Goal: Transaction & Acquisition: Purchase product/service

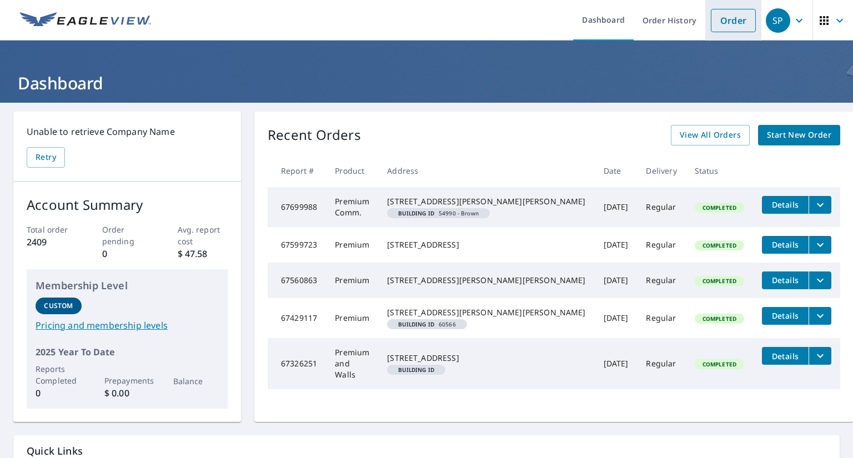
click at [723, 26] on link "Order" at bounding box center [733, 20] width 45 height 23
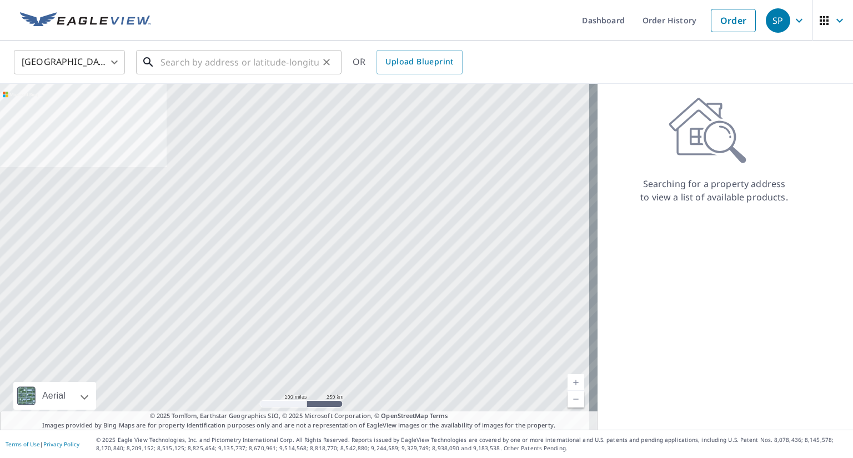
click at [205, 58] on input "text" at bounding box center [240, 62] width 158 height 31
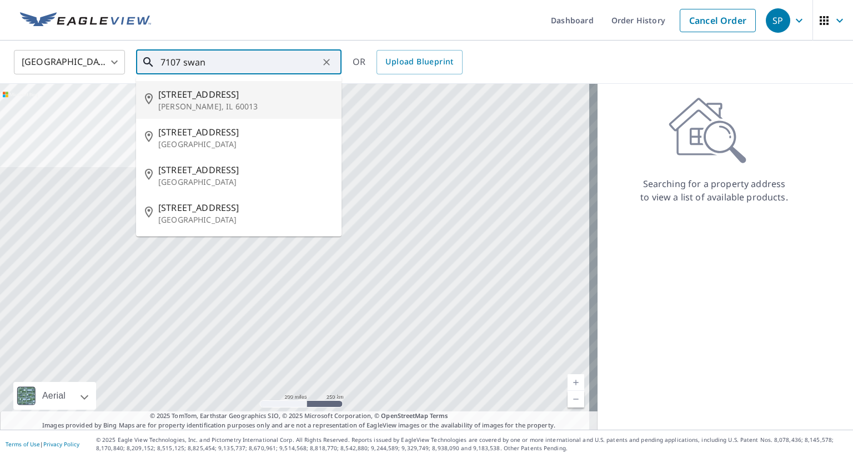
click at [198, 104] on p "[PERSON_NAME], IL 60013" at bounding box center [245, 106] width 174 height 11
type input "[STREET_ADDRESS]"
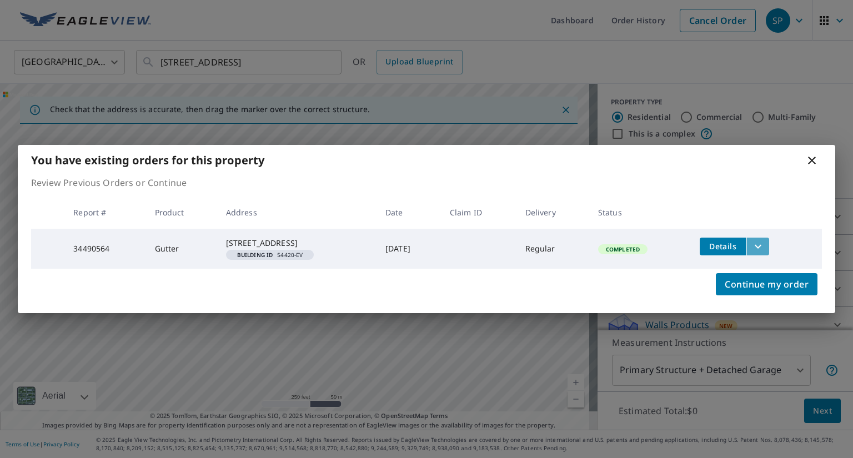
click at [761, 241] on icon "filesDropdownBtn-34490564" at bounding box center [758, 246] width 13 height 13
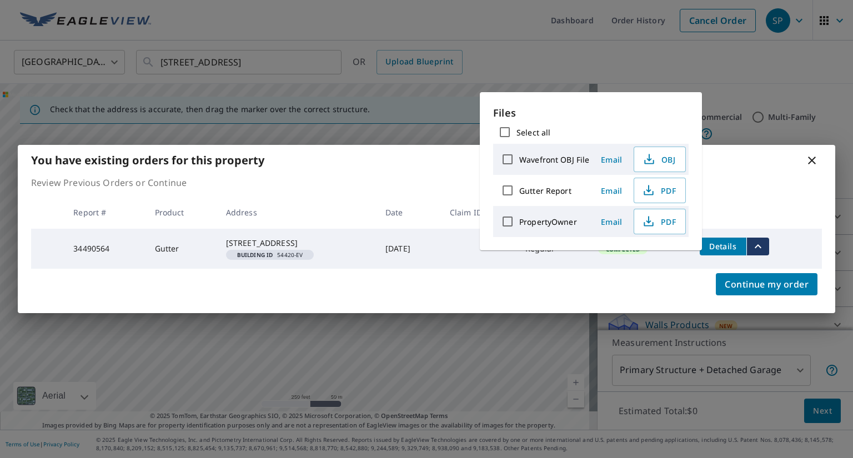
click at [741, 179] on p "Review Previous Orders or Continue" at bounding box center [426, 182] width 791 height 13
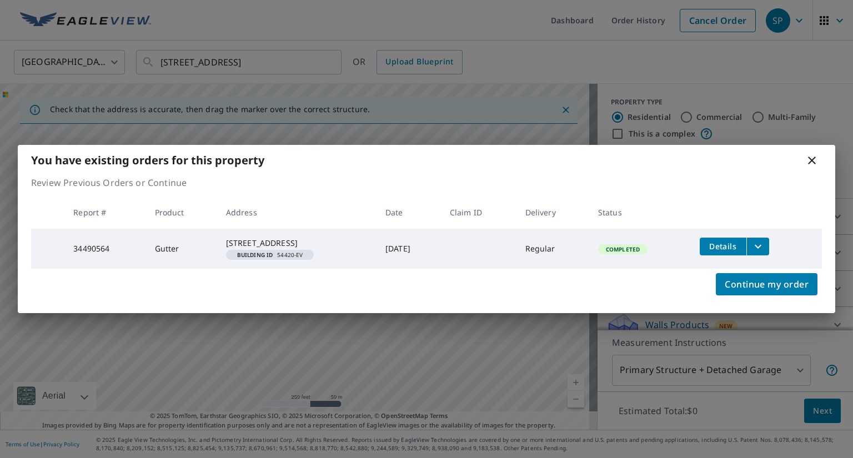
click at [816, 157] on icon at bounding box center [812, 160] width 13 height 13
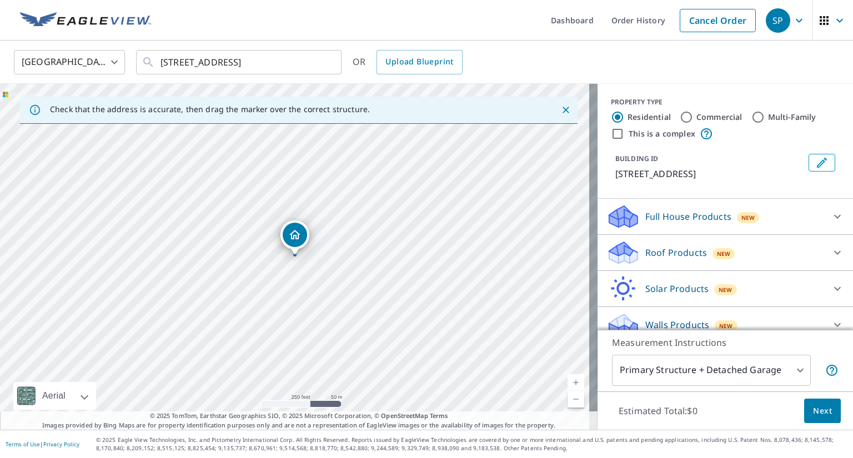
click at [834, 252] on icon at bounding box center [837, 253] width 7 height 4
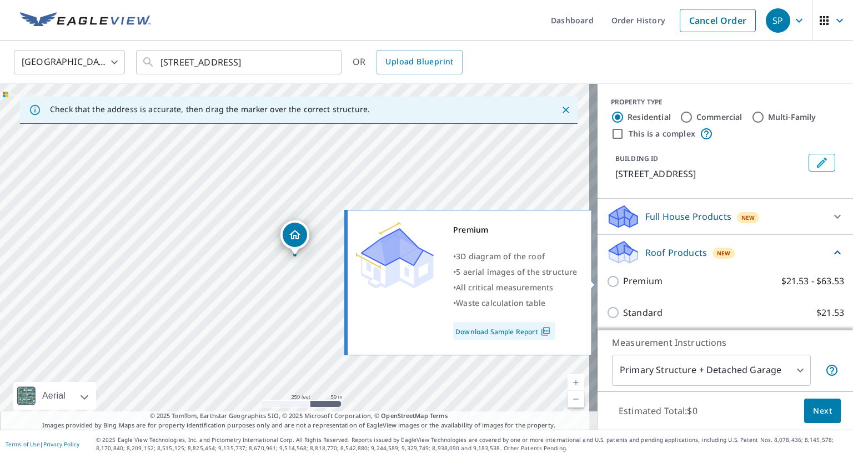
click at [607, 279] on input "Premium $21.53 - $63.53" at bounding box center [615, 281] width 17 height 13
checkbox input "true"
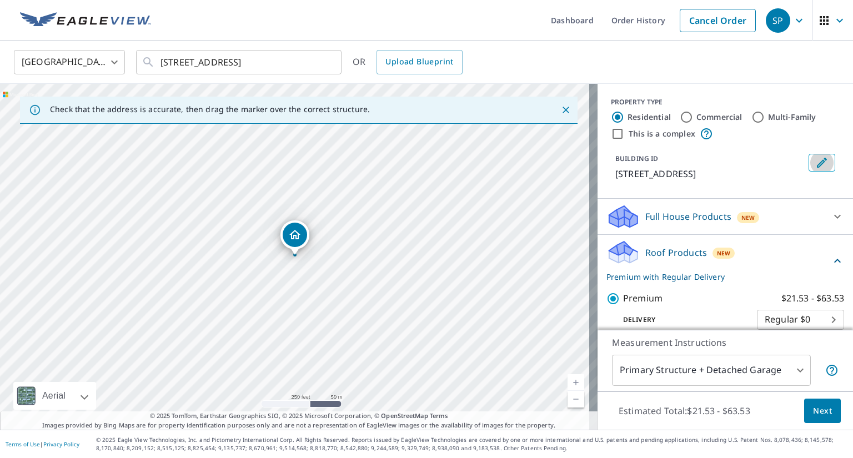
click at [816, 159] on icon "Edit building 1" at bounding box center [822, 162] width 13 height 13
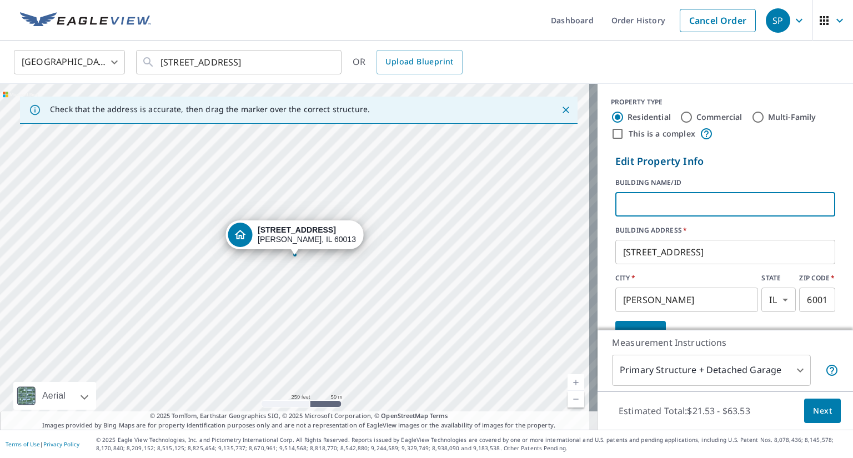
click at [683, 198] on input "text" at bounding box center [726, 204] width 220 height 31
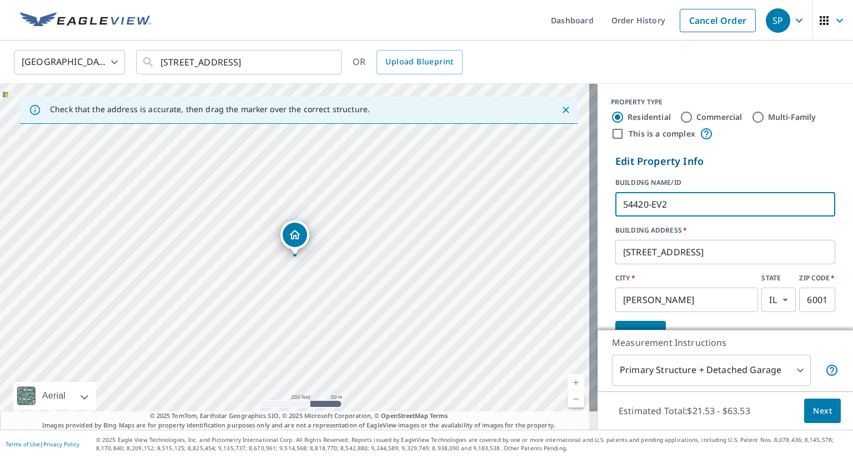
type input "54420-EV2"
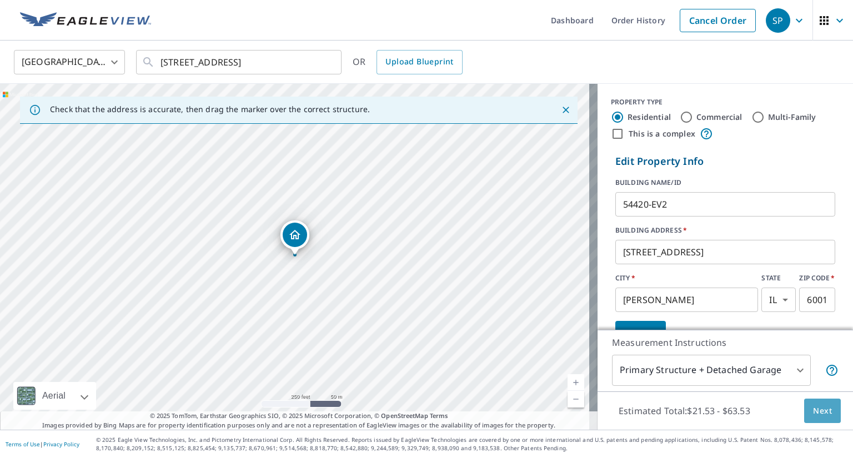
click at [813, 408] on span "Next" at bounding box center [822, 411] width 19 height 14
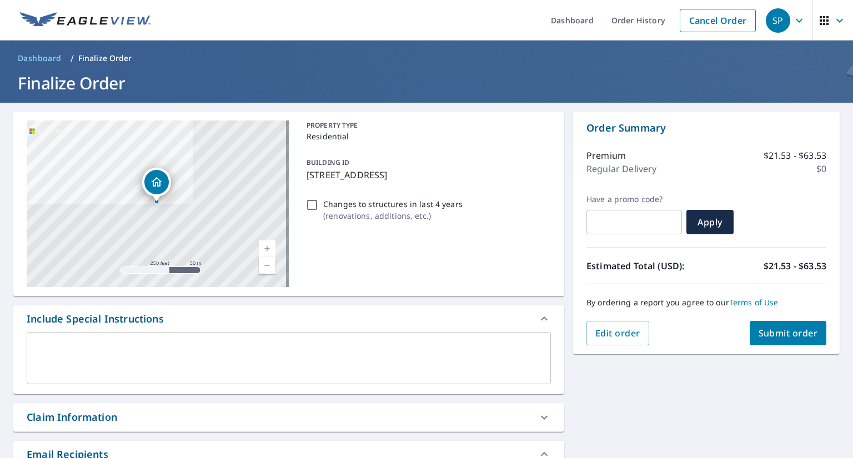
click at [310, 205] on input "Changes to structures in last 4 years ( renovations, additions, etc. )" at bounding box center [312, 204] width 13 height 13
checkbox input "true"
click at [785, 332] on span "Submit order" at bounding box center [788, 333] width 59 height 12
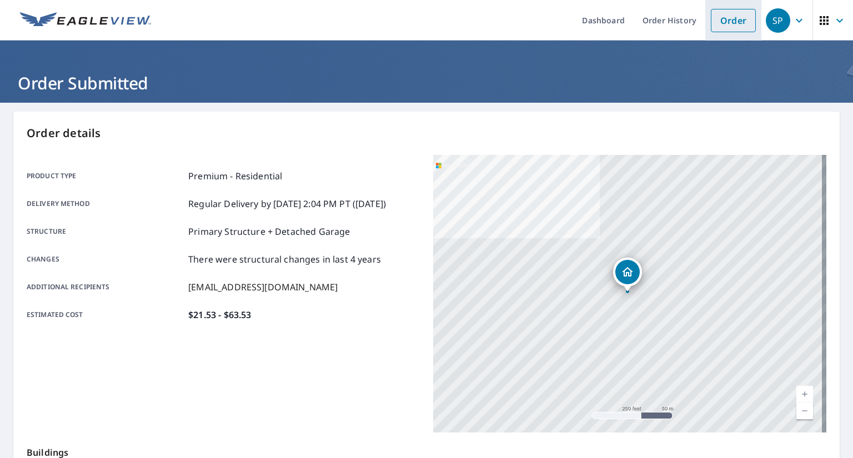
click at [718, 23] on link "Order" at bounding box center [733, 20] width 45 height 23
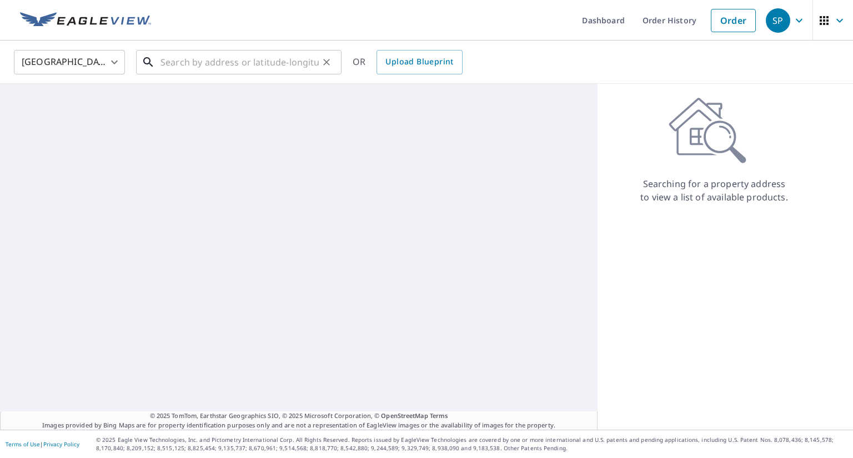
click at [237, 62] on input "text" at bounding box center [240, 62] width 158 height 31
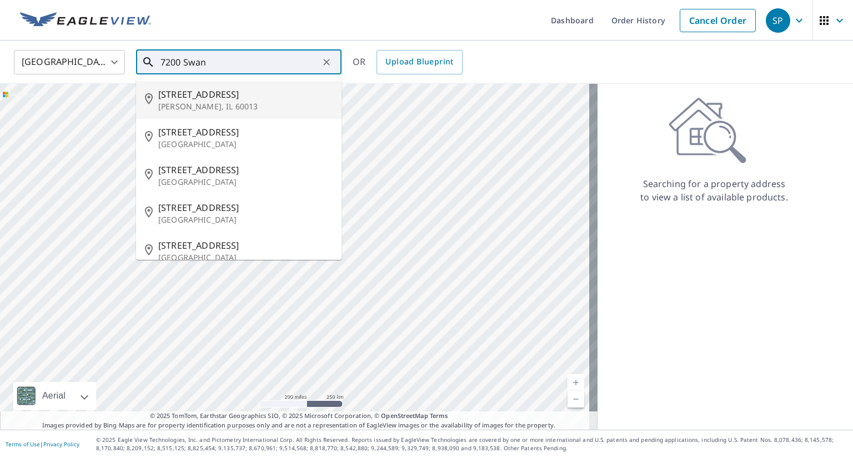
click at [205, 107] on p "[PERSON_NAME], IL 60013" at bounding box center [245, 106] width 174 height 11
type input "[STREET_ADDRESS]"
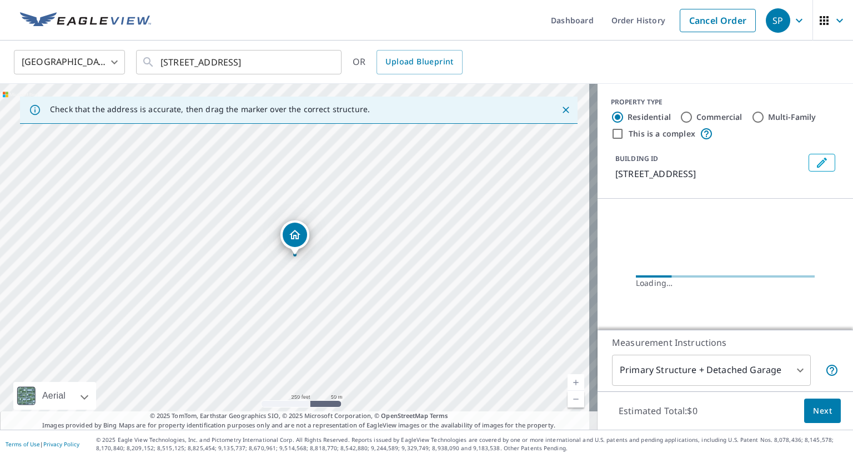
click at [817, 160] on icon "Edit building 1" at bounding box center [822, 163] width 10 height 10
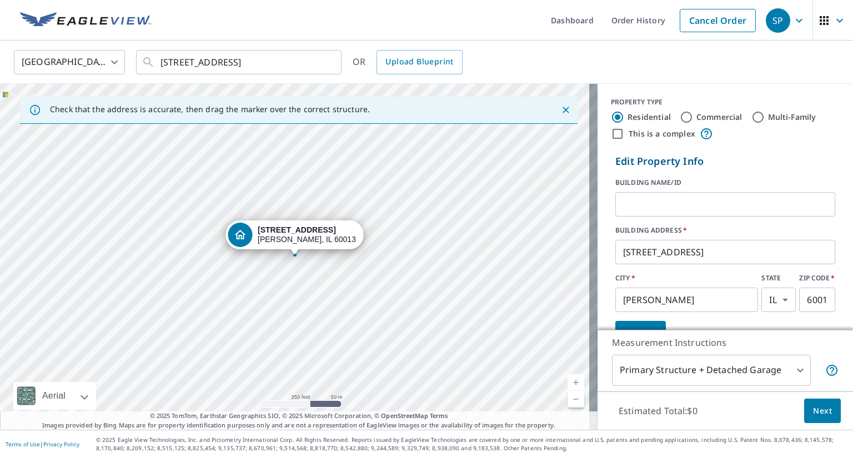
click at [648, 202] on input "text" at bounding box center [726, 204] width 220 height 31
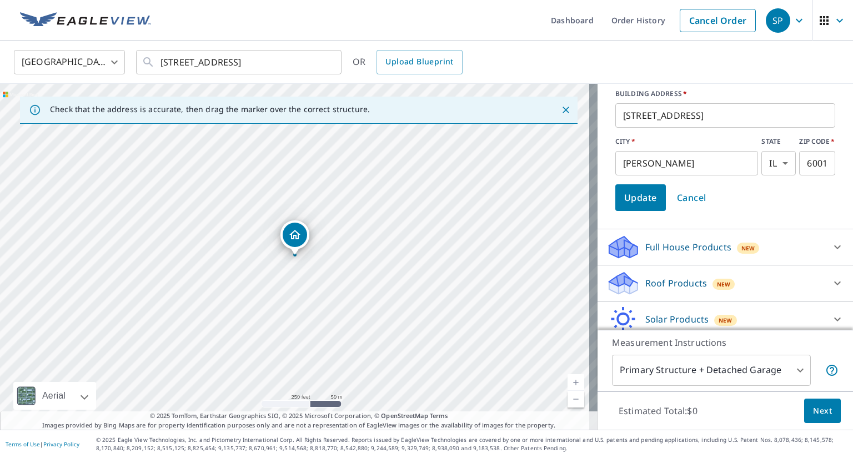
scroll to position [156, 0]
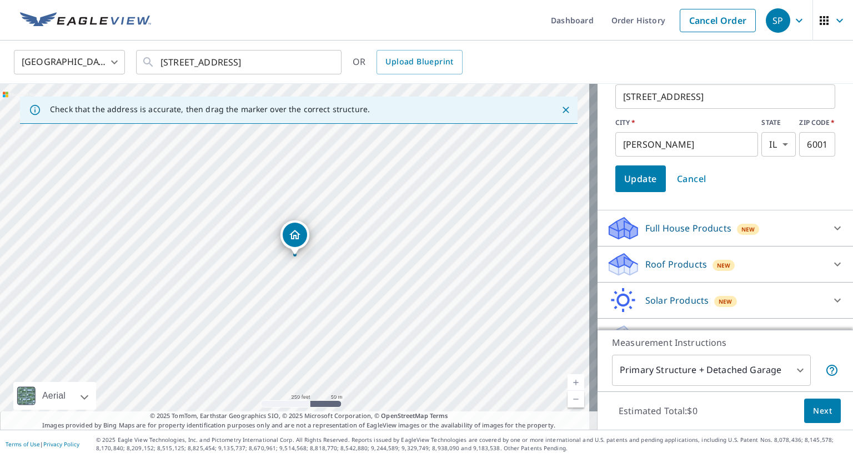
type input "60542-EV"
click at [824, 263] on div at bounding box center [837, 264] width 27 height 27
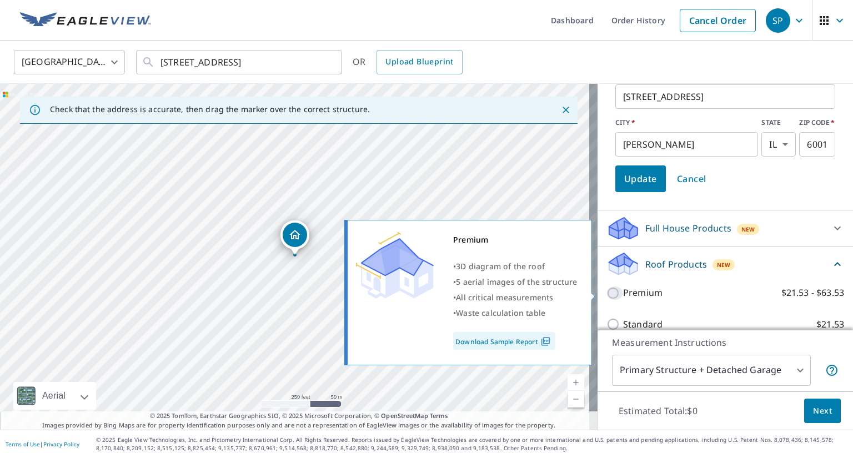
click at [607, 294] on input "Premium $21.53 - $63.53" at bounding box center [615, 293] width 17 height 13
checkbox input "true"
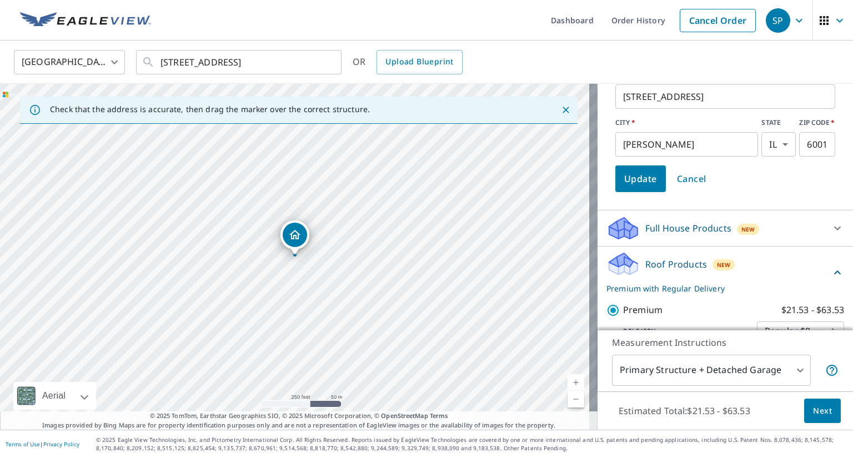
click at [813, 410] on span "Next" at bounding box center [822, 411] width 19 height 14
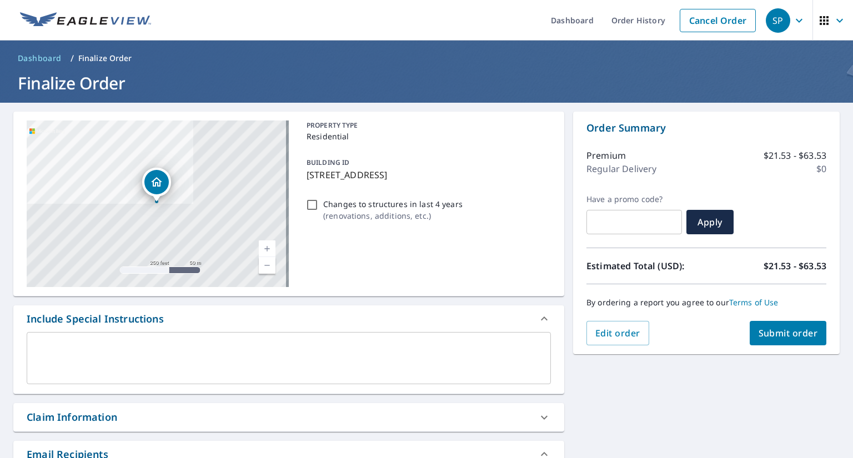
click at [306, 205] on input "Changes to structures in last 4 years ( renovations, additions, etc. )" at bounding box center [312, 204] width 13 height 13
checkbox input "true"
click at [759, 334] on span "Submit order" at bounding box center [788, 333] width 59 height 12
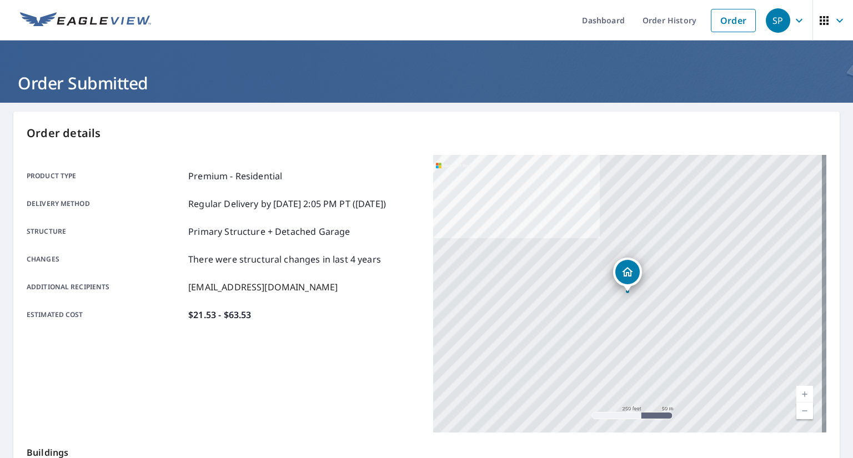
scroll to position [194, 0]
